Goal: Find contact information: Obtain details needed to contact an individual or organization

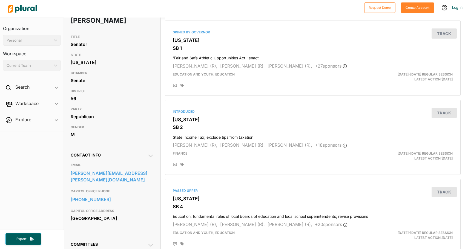
scroll to position [54, 0]
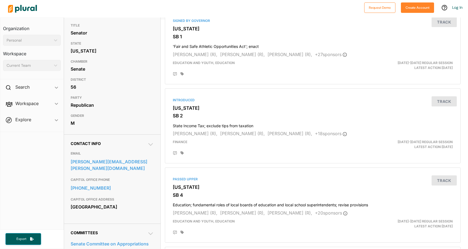
drag, startPoint x: 76, startPoint y: 161, endPoint x: 69, endPoint y: 150, distance: 12.5
click at [71, 162] on link "john.albers@senate.ga.gov" at bounding box center [112, 165] width 83 height 15
drag, startPoint x: 71, startPoint y: 162, endPoint x: 99, endPoint y: 160, distance: 27.8
click at [99, 160] on link "john.albers@senate.ga.gov" at bounding box center [112, 165] width 83 height 15
drag, startPoint x: 68, startPoint y: 161, endPoint x: 134, endPoint y: 162, distance: 65.8
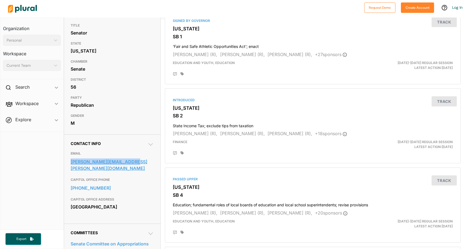
click at [134, 162] on div "Contact Info EMAIL john.albers@senate.ga.gov CAPITOL OFFICE PHONE 404-463-8055 …" at bounding box center [112, 179] width 96 height 89
copy link "john.albers@senate.ga.gov"
drag, startPoint x: 70, startPoint y: 182, endPoint x: 114, endPoint y: 178, distance: 44.3
click at [114, 178] on div "Contact Info EMAIL john.albers@senate.ga.gov CAPITOL OFFICE PHONE 404-463-8055 …" at bounding box center [112, 179] width 96 height 89
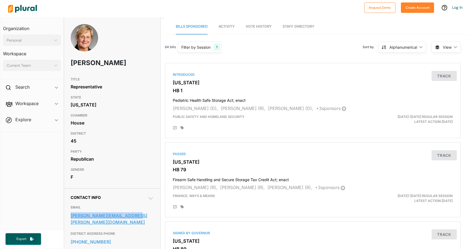
drag, startPoint x: 70, startPoint y: 216, endPoint x: 139, endPoint y: 214, distance: 69.1
click at [139, 214] on div "Contact Info EMAIL sharon.cooper@house.ga.gov DISTRICT ADDRESS PHONE 770-956-83…" at bounding box center [112, 251] width 96 height 127
copy link "sharon.cooper@house.ga.gov"
click at [449, 2] on nav "Request Demo Create Account Log In" at bounding box center [234, 9] width 468 height 18
click at [449, 0] on nav "Request Demo Create Account Log In" at bounding box center [234, 9] width 468 height 18
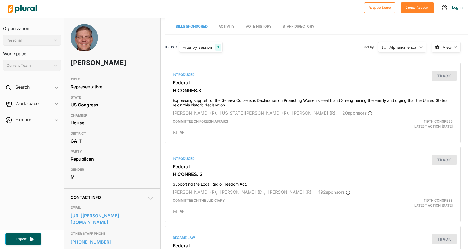
drag, startPoint x: 70, startPoint y: 225, endPoint x: 152, endPoint y: 226, distance: 81.9
copy link "https://loudermilk.house.gov/contact/"
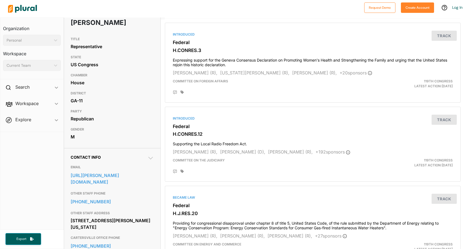
scroll to position [41, 0]
drag, startPoint x: 69, startPoint y: 204, endPoint x: 104, endPoint y: 207, distance: 35.4
copy link "202-225-2931"
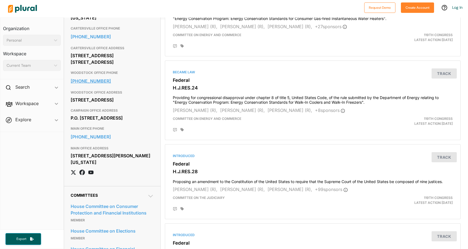
scroll to position [250, 0]
drag, startPoint x: 69, startPoint y: 153, endPoint x: 107, endPoint y: 153, distance: 37.5
click at [107, 153] on div "Contact Info EMAIL https://loudermilk.house.gov/contact/ OTHER STAFF PHONE 202-…" at bounding box center [112, 62] width 96 height 248
copy link "202-225-2931"
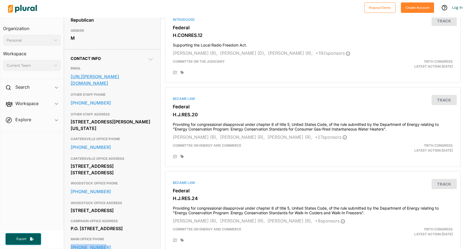
scroll to position [139, 0]
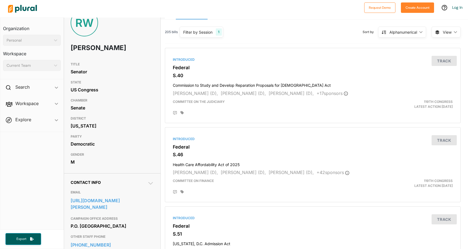
scroll to position [13, 0]
